Goal: Information Seeking & Learning: Learn about a topic

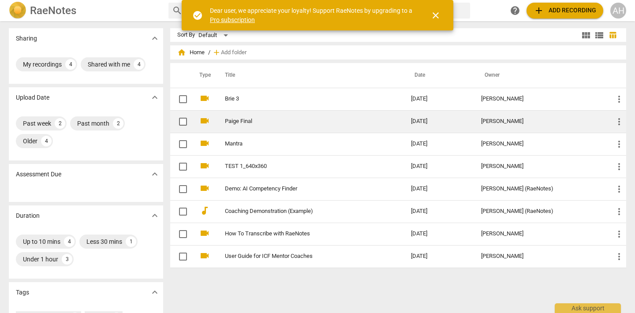
click at [261, 123] on link "Paige Final" at bounding box center [302, 121] width 154 height 7
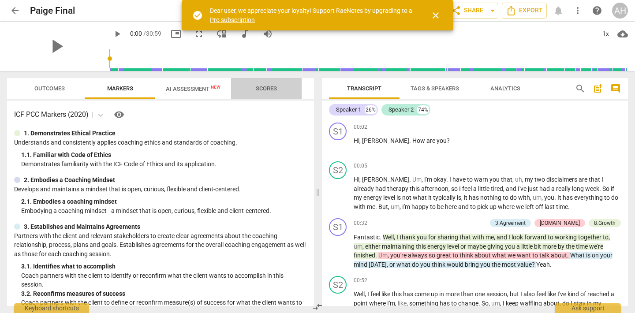
click at [253, 79] on button "Scores" at bounding box center [266, 88] width 71 height 21
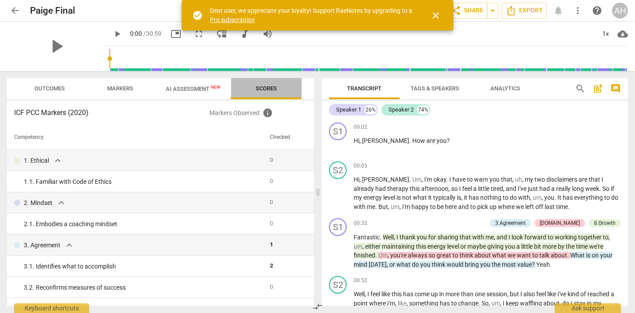
click at [258, 89] on span "Scores" at bounding box center [266, 88] width 21 height 7
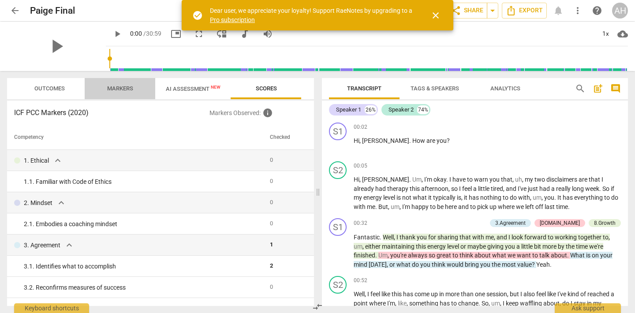
click at [122, 89] on span "Markers" at bounding box center [120, 88] width 26 height 7
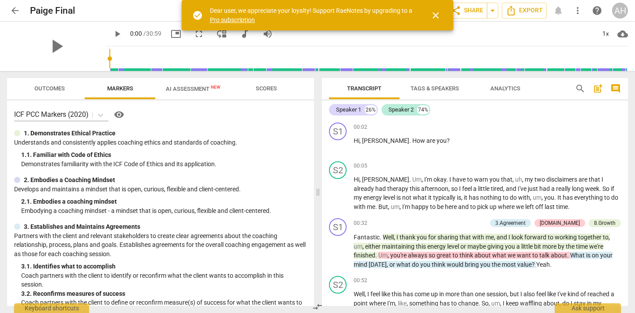
click at [42, 89] on span "Outcomes" at bounding box center [49, 88] width 30 height 7
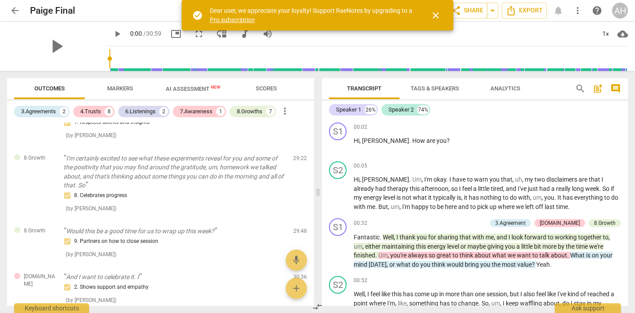
scroll to position [986, 0]
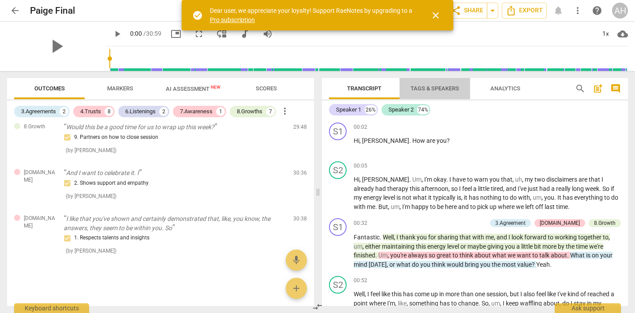
click at [443, 79] on button "Tags & Speakers" at bounding box center [435, 88] width 71 height 21
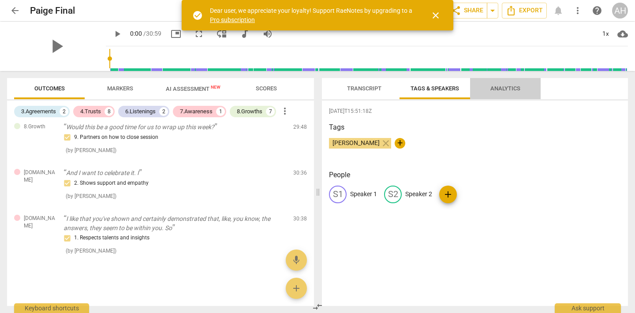
click at [498, 86] on span "Analytics" at bounding box center [506, 88] width 30 height 7
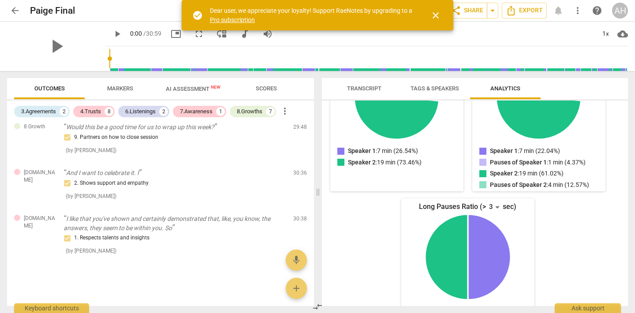
scroll to position [193, 0]
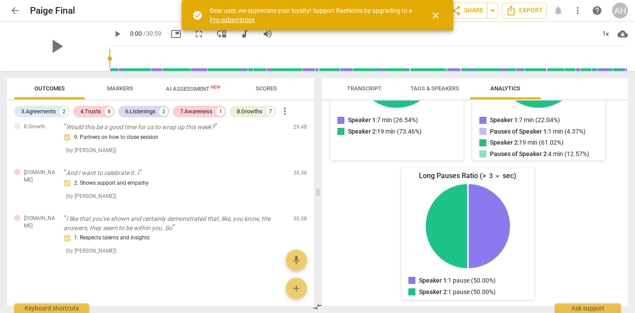
click at [228, 17] on link "Pro subscription" at bounding box center [232, 19] width 45 height 7
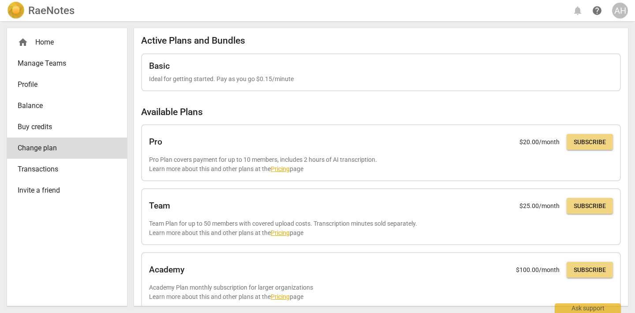
click at [53, 177] on link "Transactions" at bounding box center [67, 169] width 120 height 21
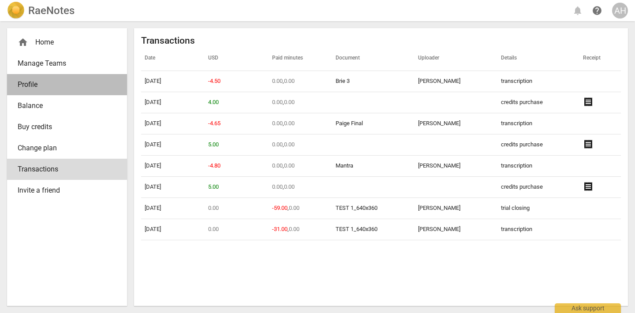
click at [22, 94] on link "Profile" at bounding box center [67, 84] width 120 height 21
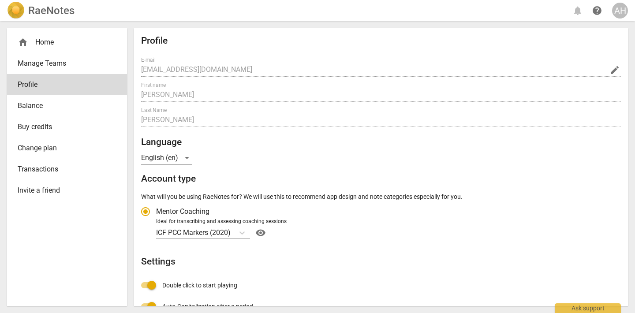
radio input "false"
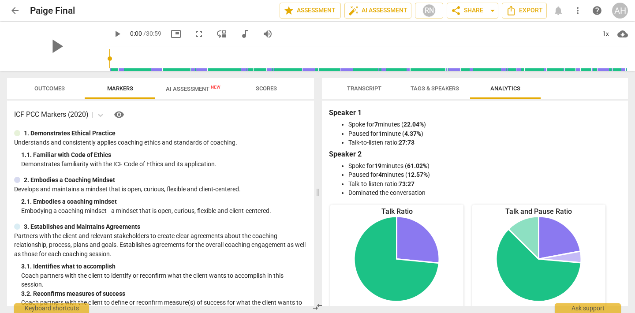
click at [34, 91] on span "Outcomes" at bounding box center [49, 88] width 30 height 7
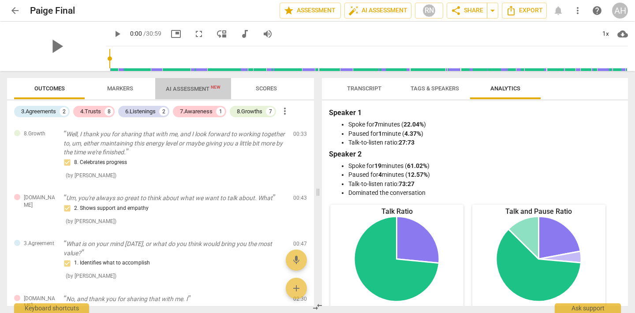
click at [182, 88] on span "AI Assessment New" at bounding box center [193, 89] width 55 height 7
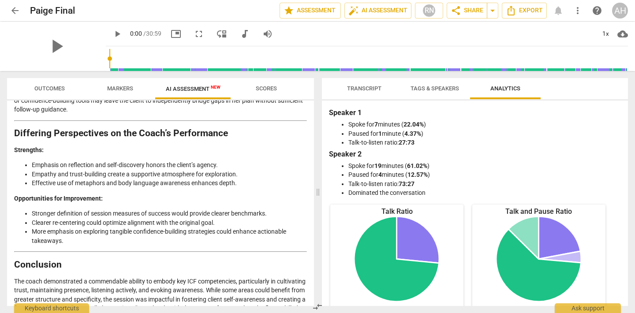
scroll to position [1311, 0]
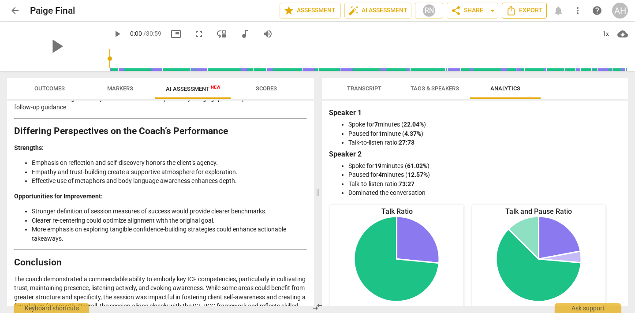
click at [512, 8] on icon "Export" at bounding box center [511, 11] width 7 height 10
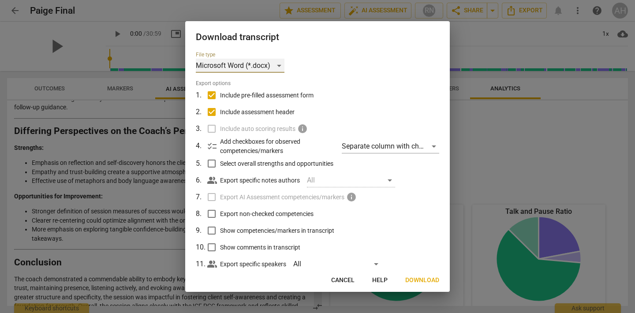
click at [214, 61] on div "Microsoft Word (*.docx)" at bounding box center [240, 66] width 89 height 14
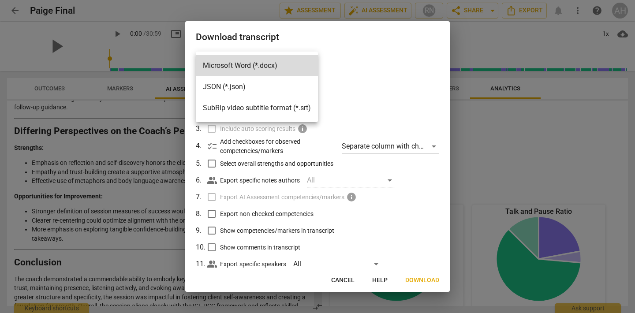
click at [355, 280] on div at bounding box center [317, 156] width 635 height 313
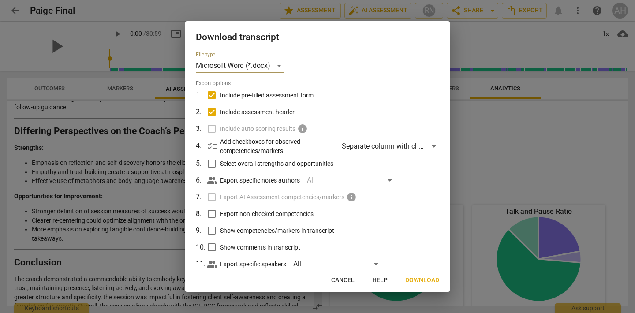
click at [342, 276] on span "Cancel" at bounding box center [342, 280] width 23 height 9
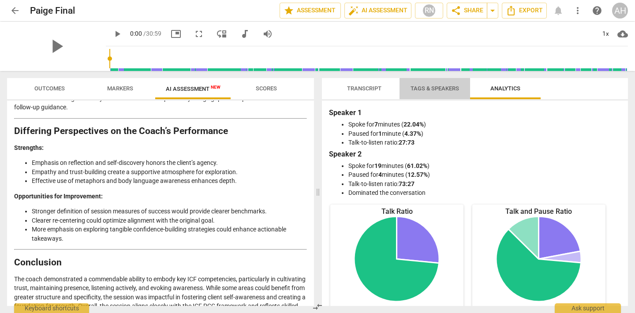
click at [428, 90] on span "Tags & Speakers" at bounding box center [435, 88] width 49 height 7
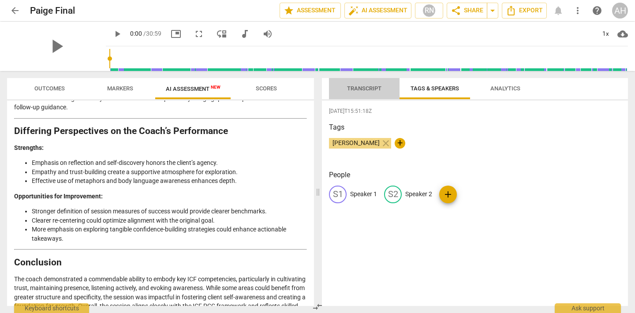
click at [374, 91] on span "Transcript" at bounding box center [364, 88] width 34 height 7
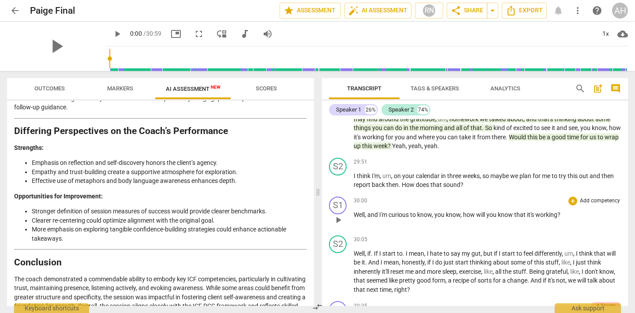
scroll to position [4478, 0]
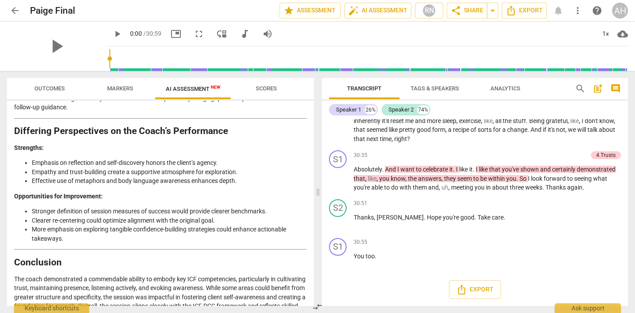
click at [500, 86] on span "Analytics" at bounding box center [506, 88] width 30 height 7
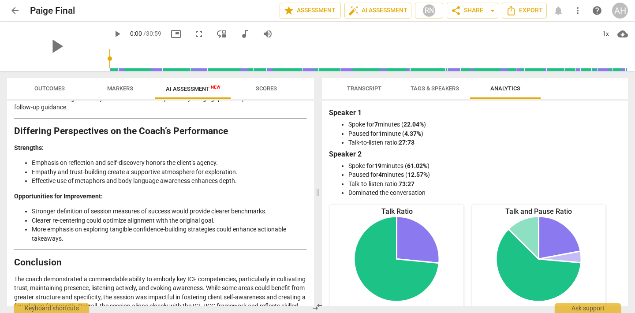
click at [448, 90] on span "Tags & Speakers" at bounding box center [435, 88] width 49 height 7
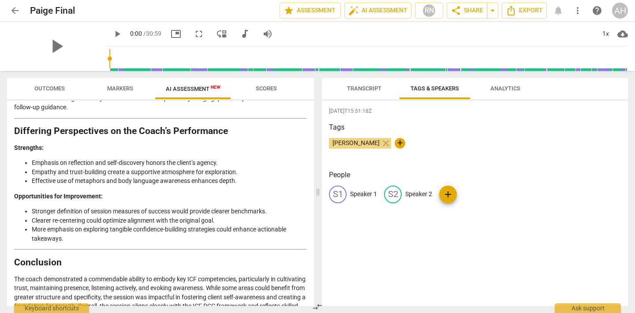
click at [501, 87] on span "Analytics" at bounding box center [506, 88] width 30 height 7
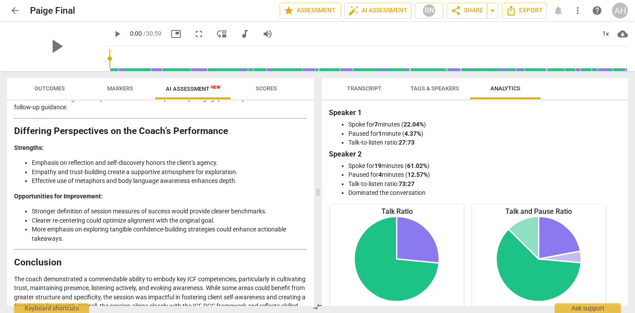
click at [389, 92] on span "Transcript" at bounding box center [365, 89] width 56 height 12
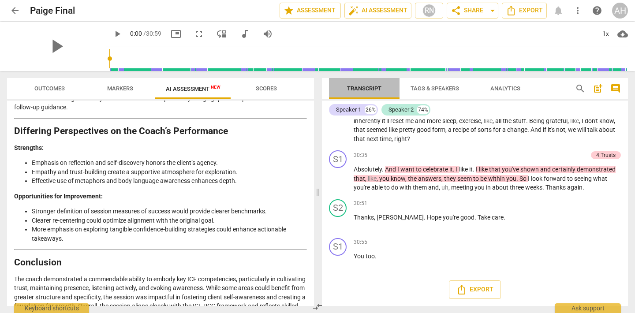
click at [362, 86] on span "Transcript" at bounding box center [364, 88] width 34 height 7
